Goal: Task Accomplishment & Management: Manage account settings

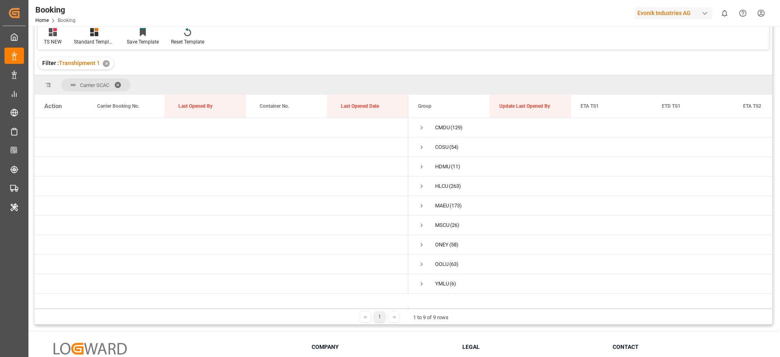
scroll to position [120, 0]
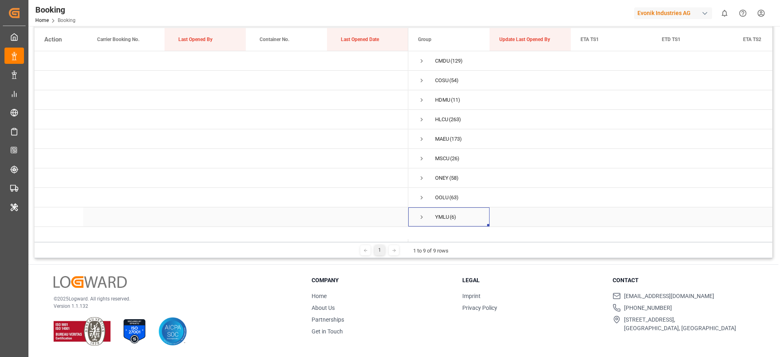
click at [427, 220] on span "YMLU (6)" at bounding box center [449, 217] width 62 height 18
click at [423, 218] on span "Press SPACE to select this row." at bounding box center [421, 216] width 7 height 7
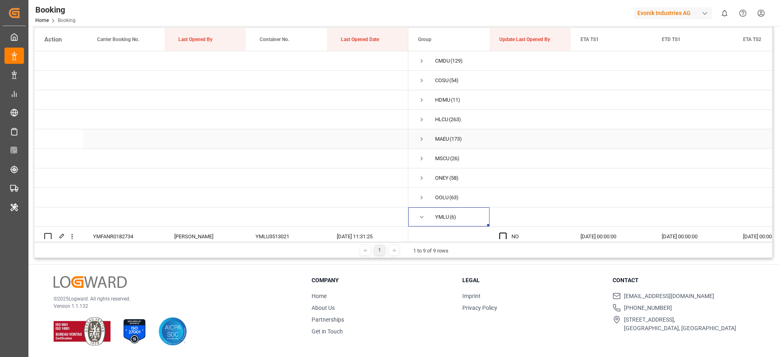
scroll to position [108, 0]
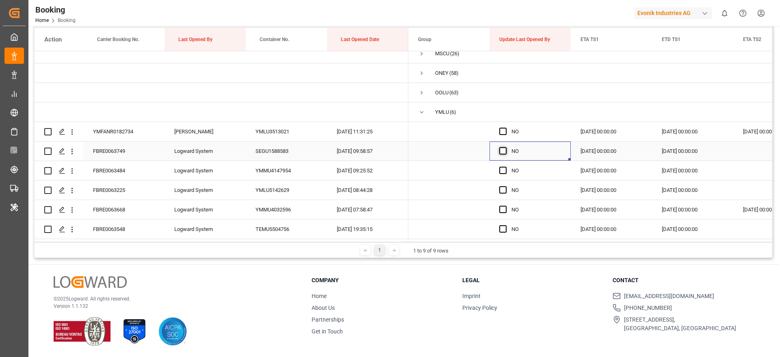
click at [506, 148] on span "Press SPACE to select this row." at bounding box center [502, 150] width 7 height 7
click at [506, 147] on input "Press SPACE to select this row." at bounding box center [506, 147] width 0 height 0
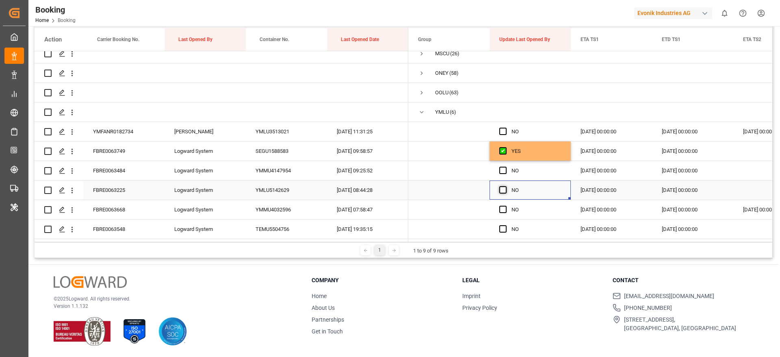
click at [501, 186] on span "Press SPACE to select this row." at bounding box center [502, 189] width 7 height 7
click at [506, 186] on input "Press SPACE to select this row." at bounding box center [506, 186] width 0 height 0
click at [500, 207] on span "Press SPACE to select this row." at bounding box center [502, 209] width 7 height 7
click at [506, 206] on input "Press SPACE to select this row." at bounding box center [506, 206] width 0 height 0
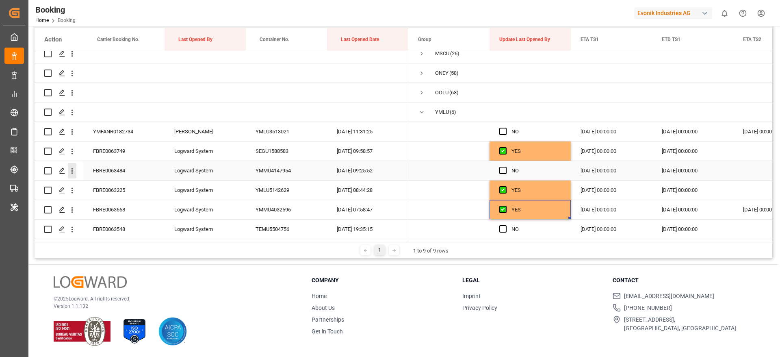
click at [74, 168] on icon "open menu" at bounding box center [72, 171] width 9 height 9
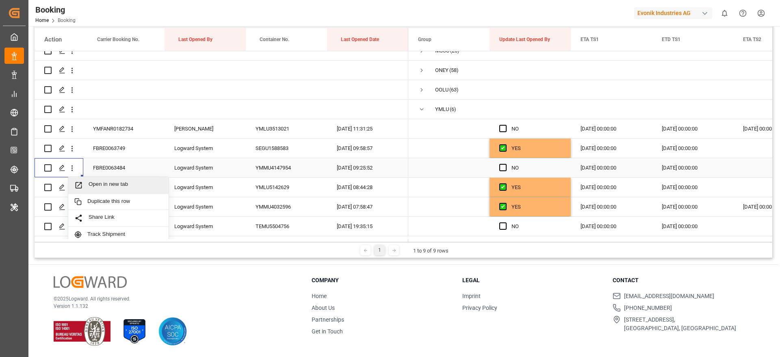
click at [125, 183] on span "Open in new tab" at bounding box center [126, 185] width 74 height 9
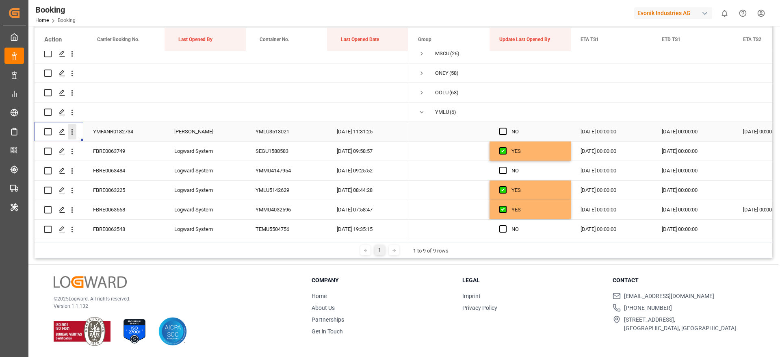
click at [72, 132] on icon "open menu" at bounding box center [72, 132] width 9 height 9
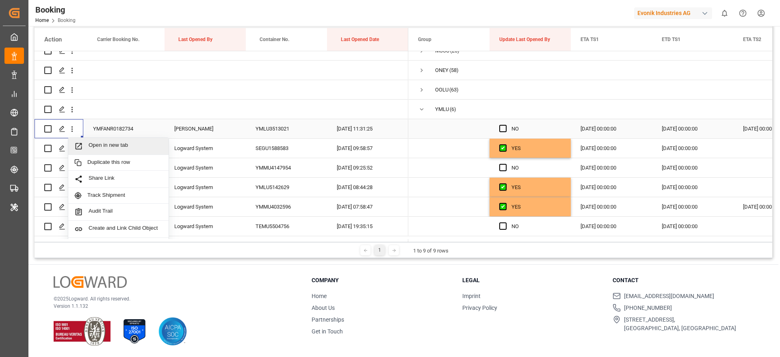
click at [118, 152] on div "Open in new tab" at bounding box center [118, 146] width 100 height 17
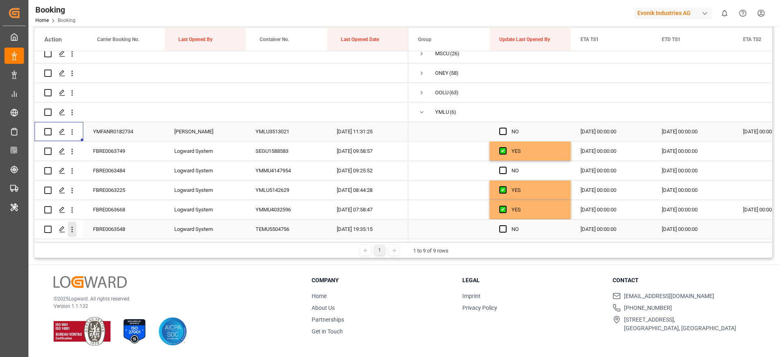
click at [75, 226] on icon "open menu" at bounding box center [72, 229] width 9 height 9
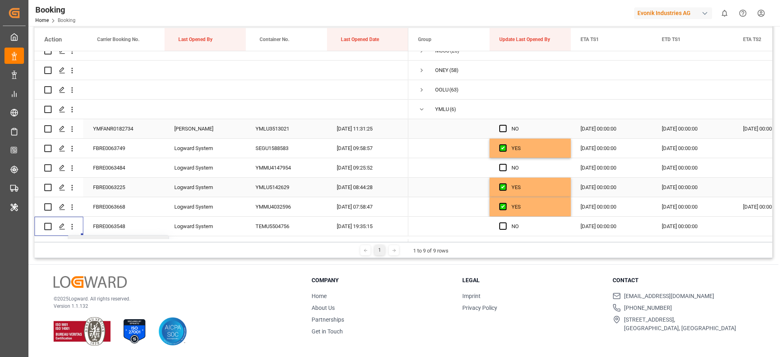
click at [130, 239] on span "Open in new tab" at bounding box center [126, 243] width 74 height 9
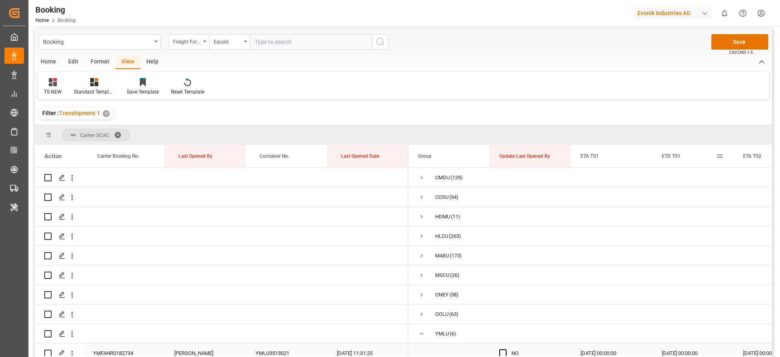
scroll to position [0, 0]
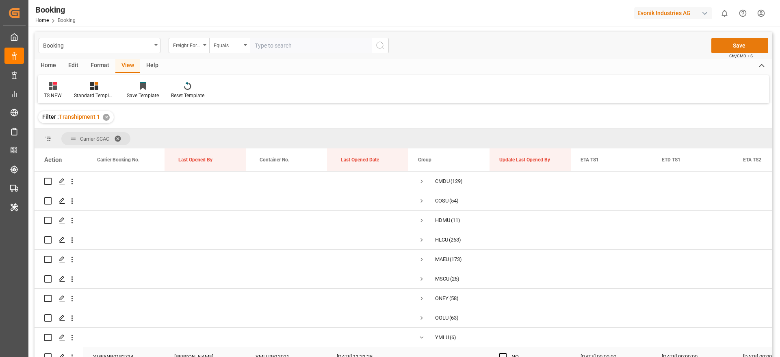
click at [733, 47] on button "Save" at bounding box center [740, 45] width 57 height 15
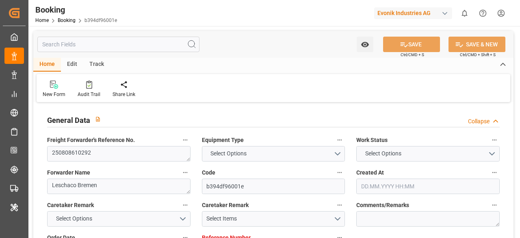
type input "4006664263"
type input "9933121"
type input "Yang Ming"
type input "Yang Ming Marine Transport Corp."
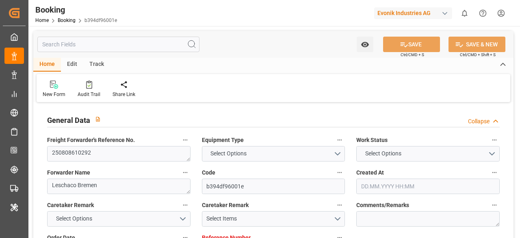
type input "DEHAM"
type input "TWTXG"
type input "TWKHH"
type input "0"
type input "DEHAM"
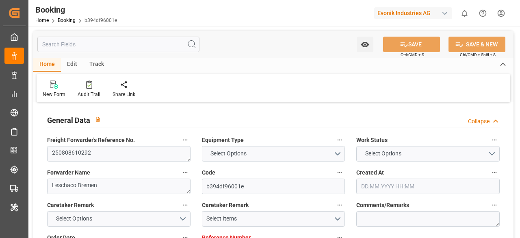
type input "TWTXG"
type input "9933121"
type input "14.07.2025 08:29"
type input "14.07.2025"
type input "29.09.2025"
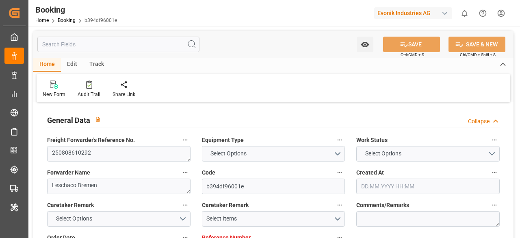
type input "04.08.2025"
type input "26.08.2025"
type input "26.08.2025 13:00"
type input "23.08.2025 00:00"
type input "26.08.2025 13:00"
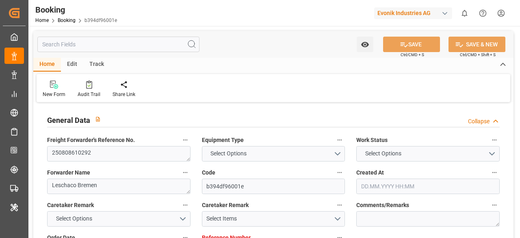
type input "08.08.2025 09:47"
type input "15.10.2025 00:00"
type input "26.09.2025 00:00"
type input "07.10.2025 00:00"
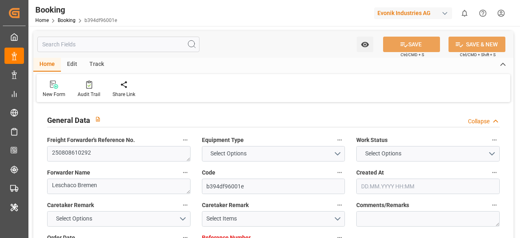
type input "09.10.2025 19:15"
type input "07.10.2025 00:00"
type input "14.08.2025"
type input "10.10.2025 09:25"
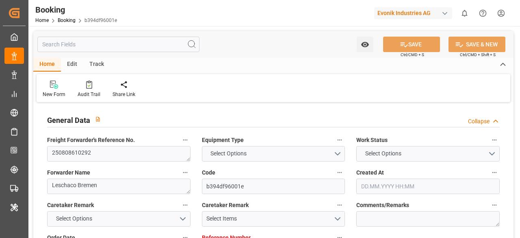
type input "10.10.2025"
type input "04.08.2025 11:35"
type input "24.08.2025 20:08"
type input "26.08.2025 13:00"
type input "26.08.2025 11:06"
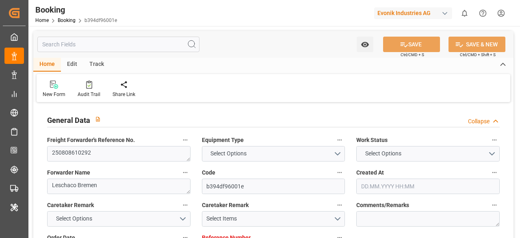
type input "09.10.2025 18:45"
type input "09.10.2025 23:22"
type input "26.09.2025 13:00"
type input "26.09.2025 20:57"
type input "30.09.2025 20:57"
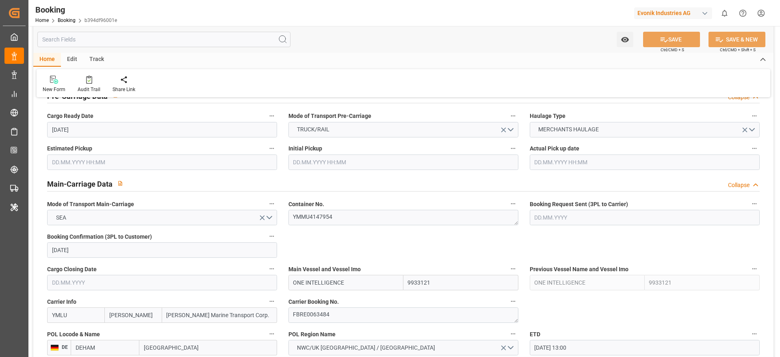
scroll to position [488, 0]
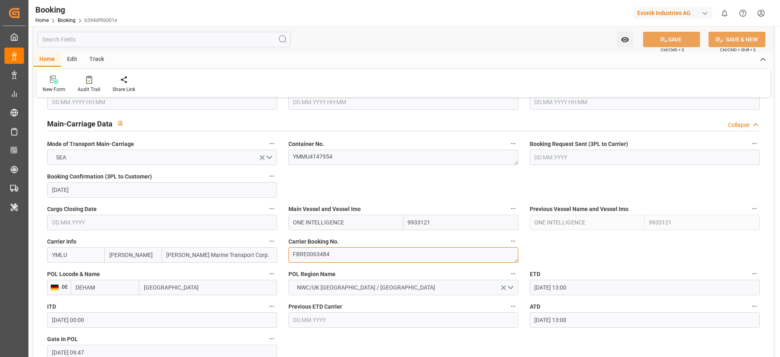
click at [339, 237] on textarea "FBRE0063484" at bounding box center [404, 254] width 230 height 15
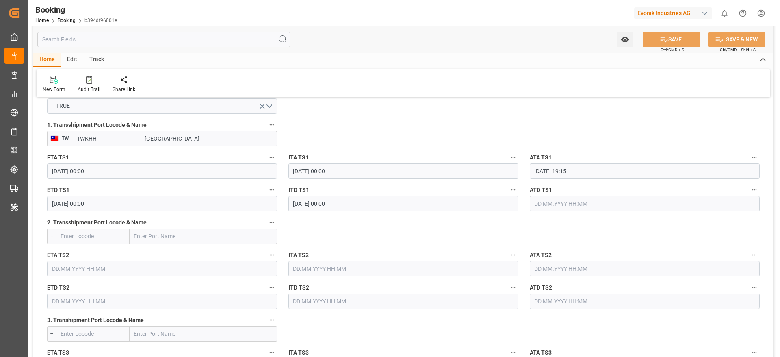
scroll to position [914, 0]
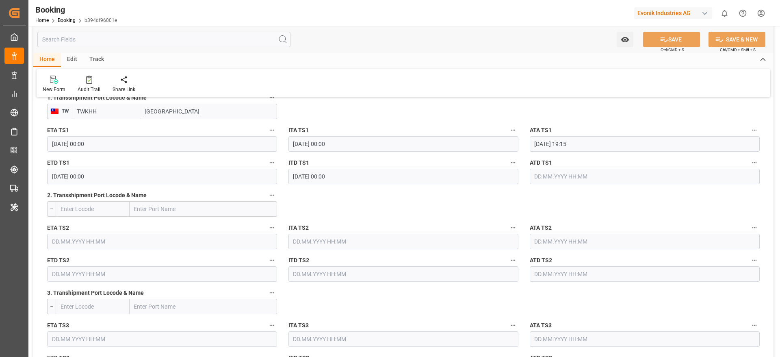
click at [520, 178] on input "text" at bounding box center [645, 176] width 230 height 15
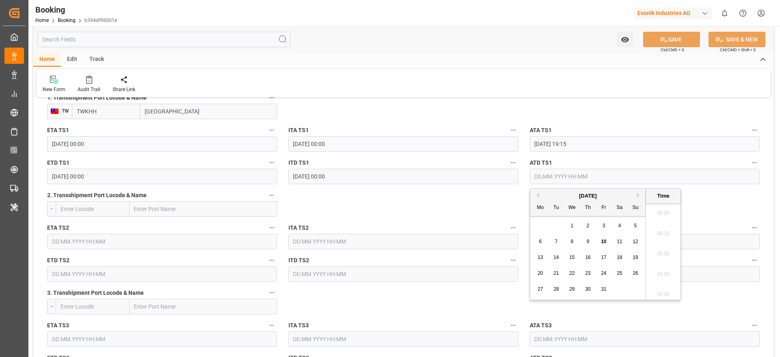
scroll to position [1364, 0]
click at [520, 237] on span "10" at bounding box center [603, 242] width 5 height 6
type input "10.10.2025 00:00"
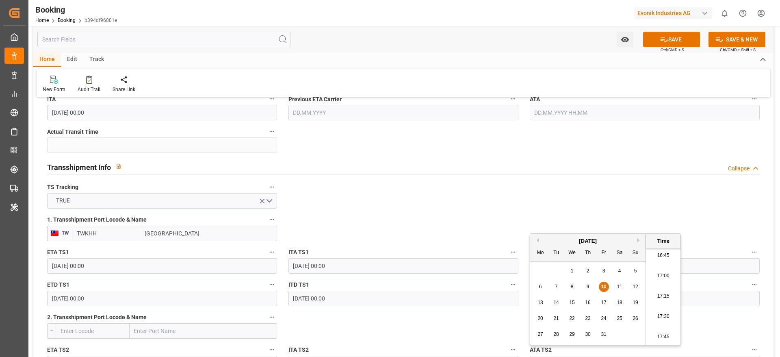
scroll to position [732, 0]
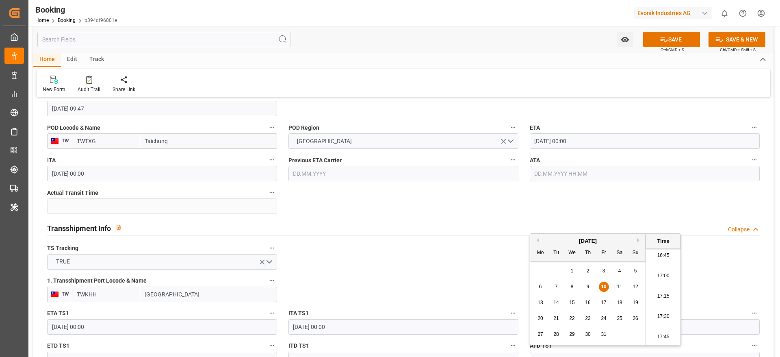
click at [520, 172] on input "text" at bounding box center [645, 173] width 230 height 15
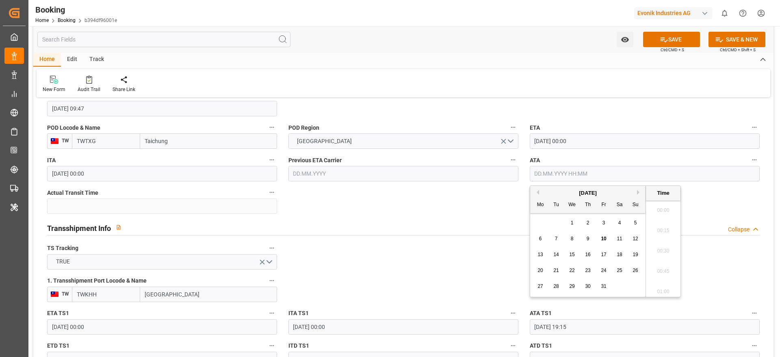
scroll to position [1364, 0]
drag, startPoint x: 601, startPoint y: 237, endPoint x: 597, endPoint y: 233, distance: 5.7
click at [520, 237] on span "10" at bounding box center [603, 239] width 5 height 6
type input "10.10.2025 00:00"
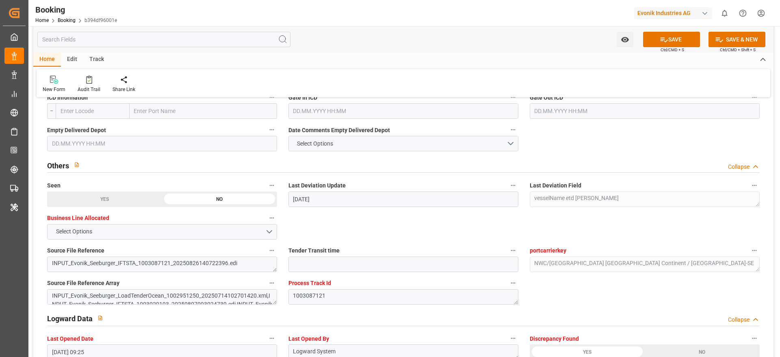
scroll to position [1280, 0]
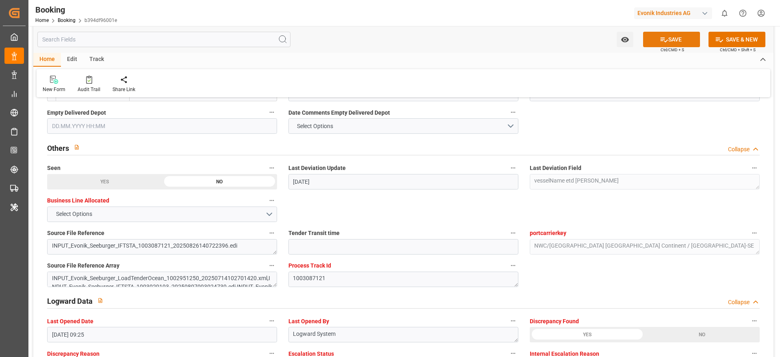
click at [520, 39] on button "SAVE" at bounding box center [671, 39] width 57 height 15
type textarea "Gagan Prakash"
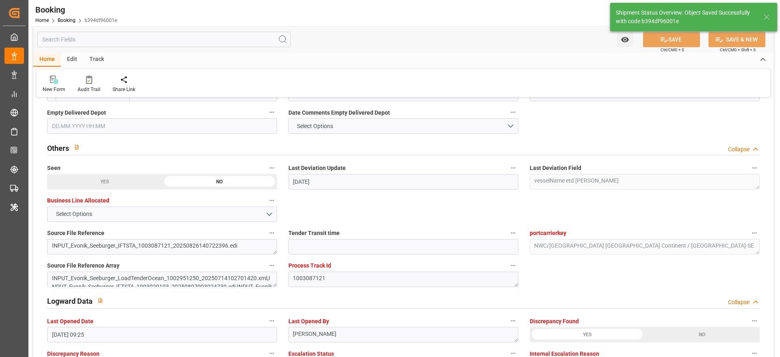
type input "45"
type input "10.10.2025 11:51"
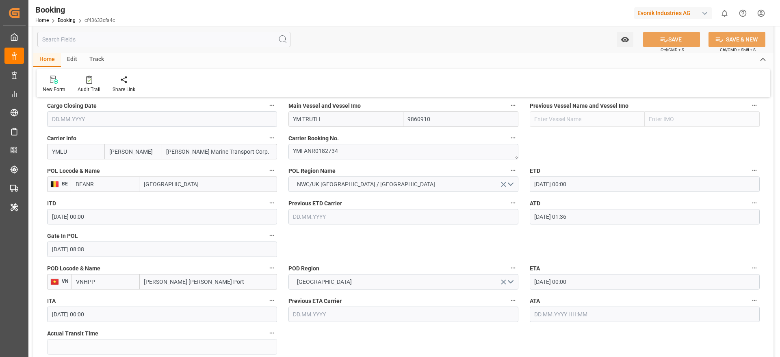
scroll to position [610, 0]
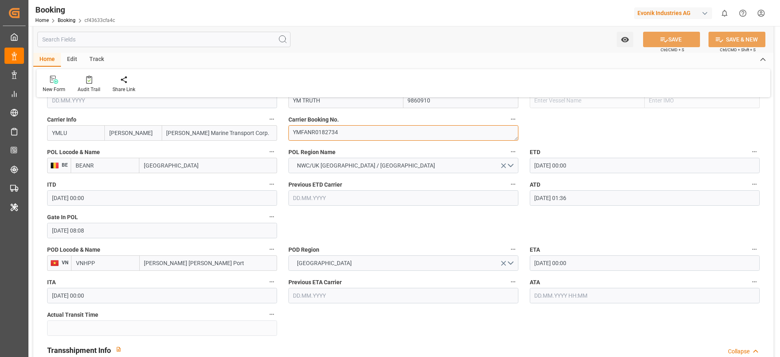
click at [345, 129] on textarea "YMFANR0182734" at bounding box center [404, 132] width 230 height 15
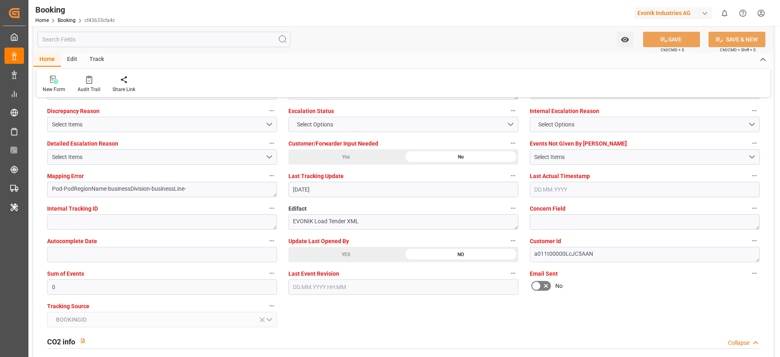
scroll to position [1524, 0]
drag, startPoint x: 326, startPoint y: 249, endPoint x: 602, endPoint y: 61, distance: 334.3
click at [326, 248] on div "YES" at bounding box center [346, 252] width 115 height 15
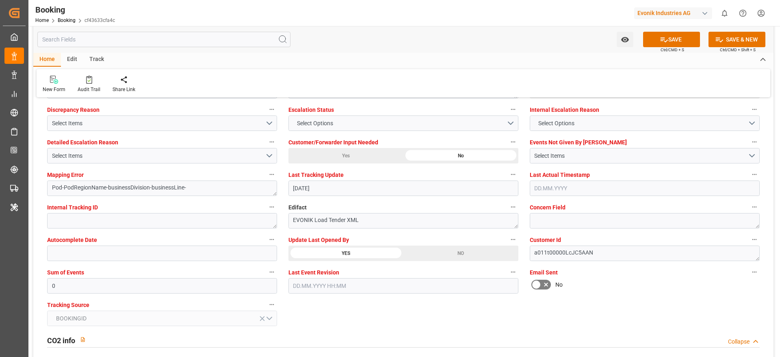
click at [692, 38] on button "SAVE" at bounding box center [671, 39] width 57 height 15
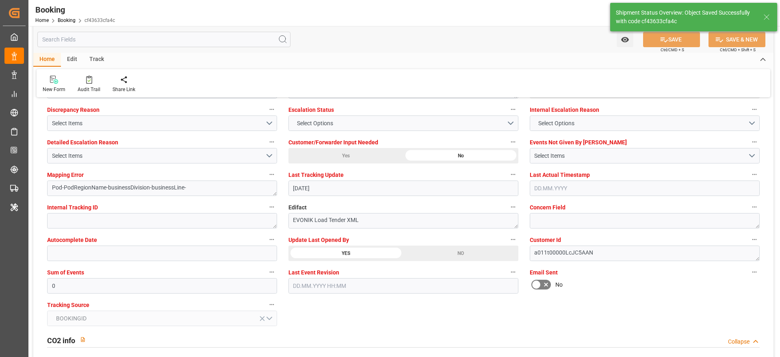
type textarea "Gagan Prakash"
type input "10.10.2025 11:52"
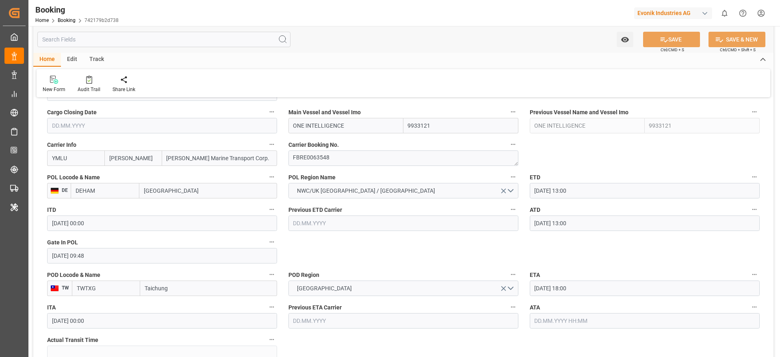
scroll to position [549, 0]
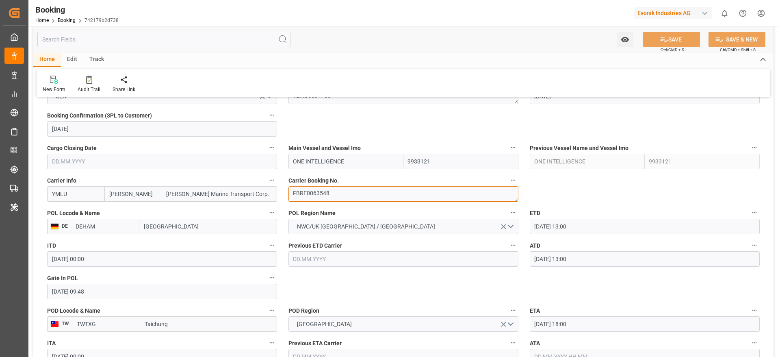
click at [347, 195] on textarea "FBRE0063548" at bounding box center [404, 193] width 230 height 15
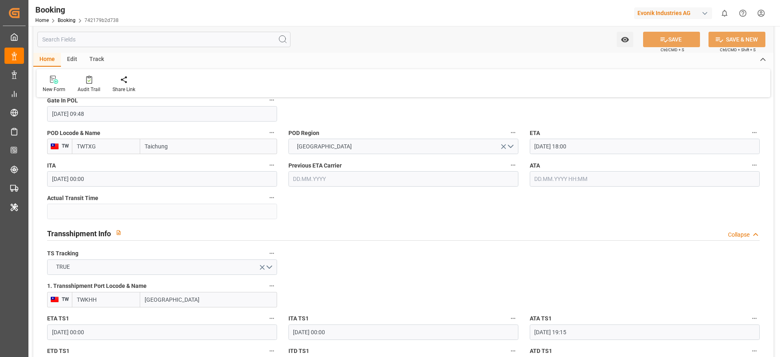
scroll to position [853, 0]
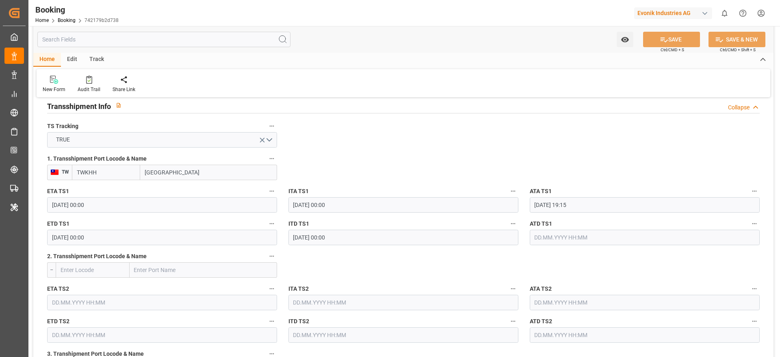
click at [115, 241] on input "08.10.2025 00:00" at bounding box center [162, 237] width 230 height 15
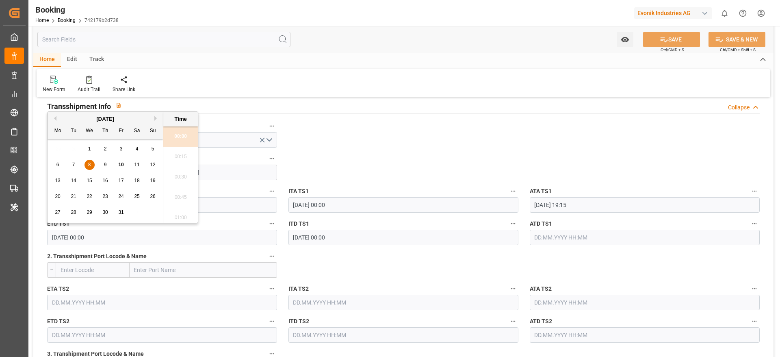
click at [125, 163] on div "10" at bounding box center [121, 165] width 10 height 10
type input "10.10.2025 00:00"
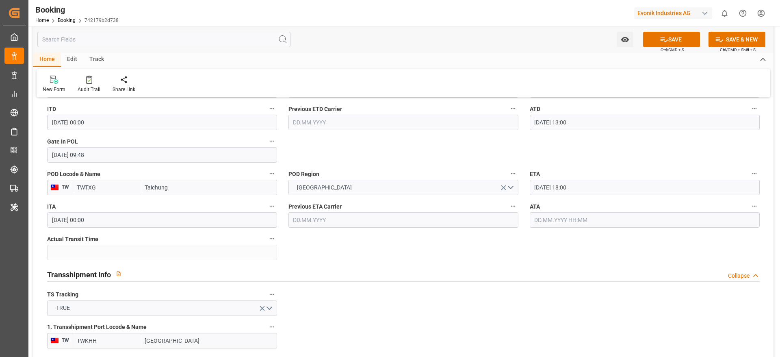
scroll to position [671, 0]
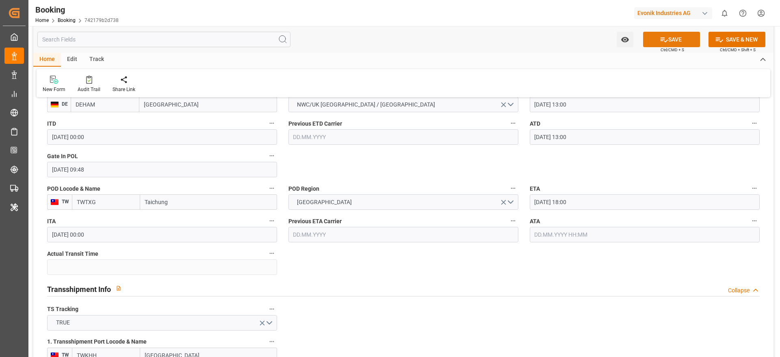
click at [682, 40] on button "SAVE" at bounding box center [671, 39] width 57 height 15
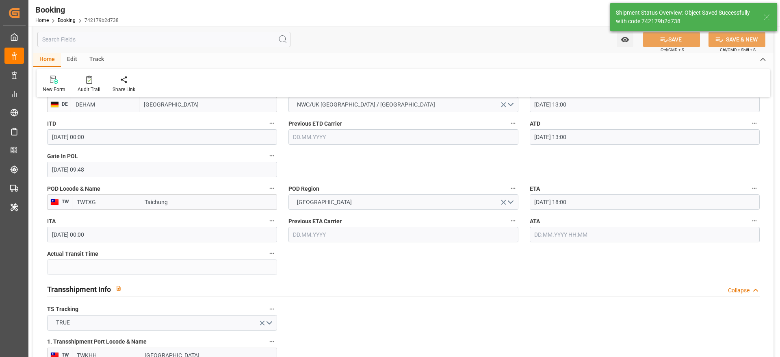
type textarea "Gagan Prakash"
type input "10.10.2025 11:52"
